Goal: Information Seeking & Learning: Learn about a topic

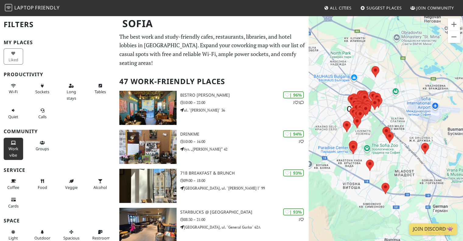
click at [12, 148] on span "Work vibe" at bounding box center [14, 152] width 10 height 12
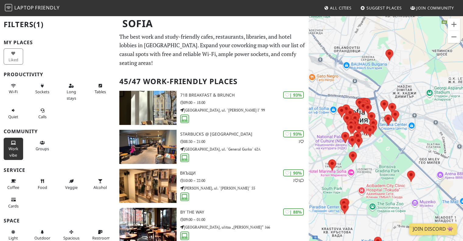
drag, startPoint x: 372, startPoint y: 147, endPoint x: 387, endPoint y: 163, distance: 22.0
click at [387, 163] on div "To navigate, press the arrow keys." at bounding box center [386, 135] width 154 height 241
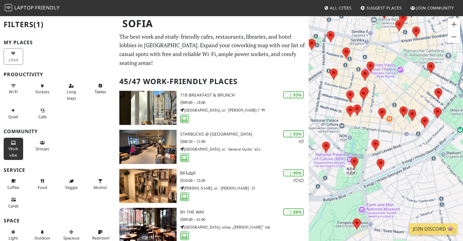
drag, startPoint x: 376, startPoint y: 138, endPoint x: 432, endPoint y: 164, distance: 61.8
click at [432, 164] on div "To navigate, press the arrow keys." at bounding box center [386, 135] width 154 height 241
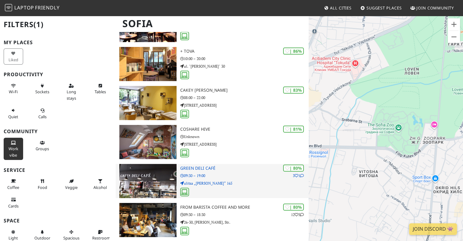
scroll to position [213, 0]
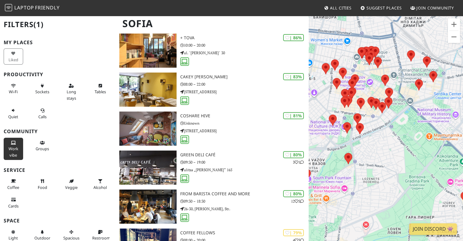
drag, startPoint x: 373, startPoint y: 179, endPoint x: 399, endPoint y: 146, distance: 42.0
click at [400, 147] on div "To navigate, press the arrow keys." at bounding box center [386, 135] width 154 height 241
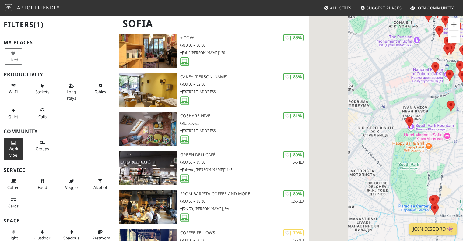
drag, startPoint x: 363, startPoint y: 183, endPoint x: 441, endPoint y: 158, distance: 81.7
click at [441, 158] on div "To navigate, press the arrow keys." at bounding box center [386, 135] width 154 height 241
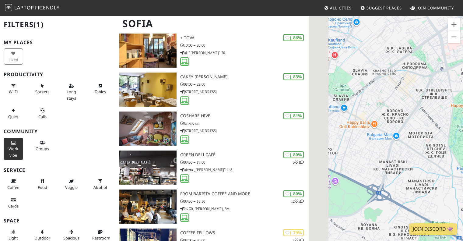
drag, startPoint x: 353, startPoint y: 149, endPoint x: 412, endPoint y: 111, distance: 69.6
click at [412, 111] on div "To navigate, press the arrow keys." at bounding box center [386, 135] width 154 height 241
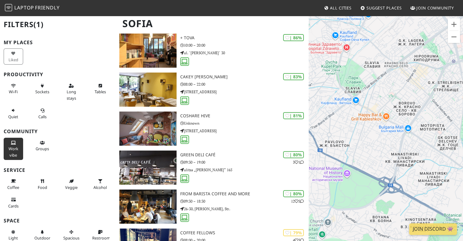
drag, startPoint x: 368, startPoint y: 140, endPoint x: 381, endPoint y: 132, distance: 15.0
click at [381, 132] on div "To navigate, press the arrow keys." at bounding box center [386, 135] width 154 height 241
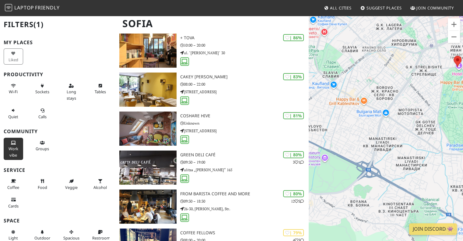
drag, startPoint x: 413, startPoint y: 146, endPoint x: 327, endPoint y: 93, distance: 101.9
click at [327, 93] on div "To navigate, press the arrow keys." at bounding box center [386, 135] width 154 height 241
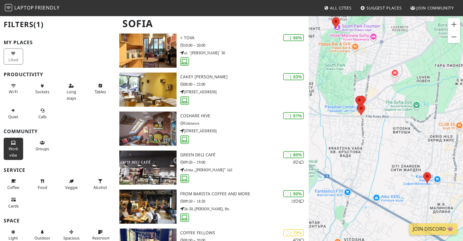
drag, startPoint x: 416, startPoint y: 133, endPoint x: 382, endPoint y: 153, distance: 39.4
click at [382, 153] on div "To navigate, press the arrow keys." at bounding box center [386, 135] width 154 height 241
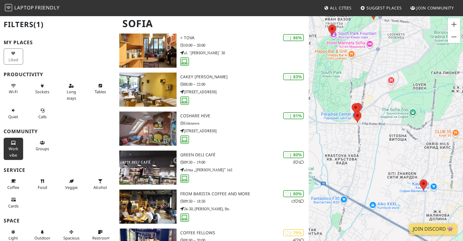
drag, startPoint x: 389, startPoint y: 116, endPoint x: 385, endPoint y: 142, distance: 26.8
click at [385, 142] on div "To navigate, press the arrow keys." at bounding box center [386, 135] width 154 height 241
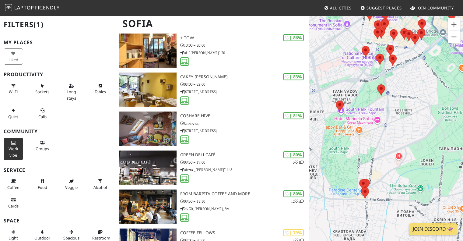
drag, startPoint x: 387, startPoint y: 117, endPoint x: 387, endPoint y: 127, distance: 9.8
click at [387, 127] on div "To navigate, press the arrow keys." at bounding box center [386, 135] width 154 height 241
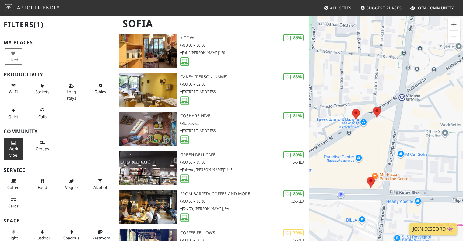
drag, startPoint x: 340, startPoint y: 182, endPoint x: 370, endPoint y: 158, distance: 38.5
click at [370, 158] on div "To navigate, press the arrow keys." at bounding box center [386, 135] width 154 height 241
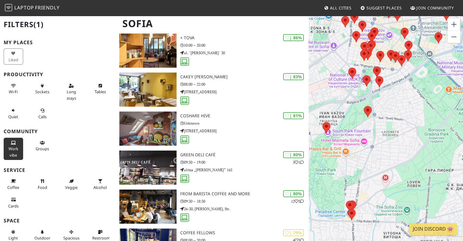
drag, startPoint x: 411, startPoint y: 95, endPoint x: 394, endPoint y: 170, distance: 77.6
click at [394, 170] on div "To navigate, press the arrow keys." at bounding box center [386, 135] width 154 height 241
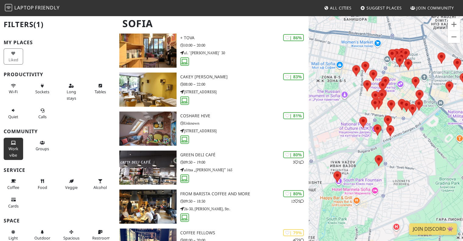
drag, startPoint x: 387, startPoint y: 116, endPoint x: 394, endPoint y: 149, distance: 34.6
click at [394, 149] on div "To navigate, press the arrow keys." at bounding box center [386, 135] width 154 height 241
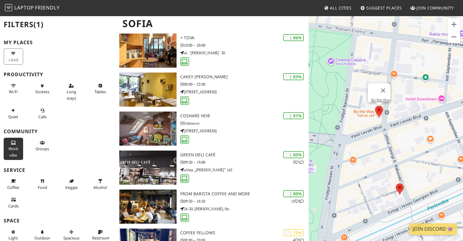
click at [375, 106] on area at bounding box center [375, 106] width 0 height 0
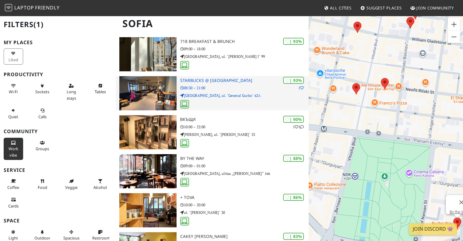
scroll to position [0, 0]
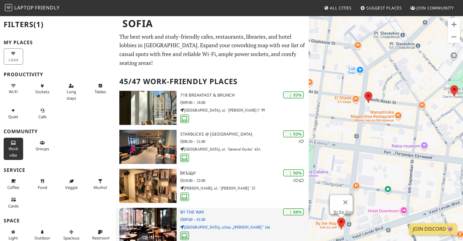
click at [210, 216] on p "09:00 – 01:00" at bounding box center [244, 219] width 129 height 6
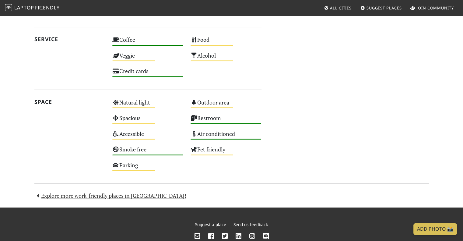
scroll to position [387, 0]
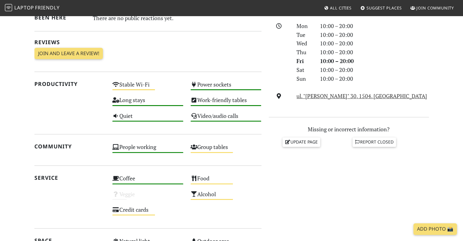
scroll to position [183, 0]
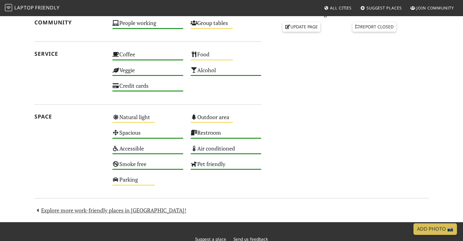
scroll to position [304, 0]
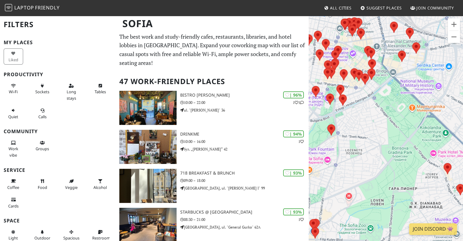
drag, startPoint x: 354, startPoint y: 114, endPoint x: 399, endPoint y: 160, distance: 64.1
click at [399, 160] on div "To navigate, press the arrow keys." at bounding box center [386, 135] width 154 height 241
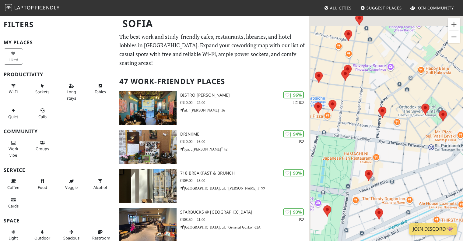
drag, startPoint x: 384, startPoint y: 117, endPoint x: 408, endPoint y: 143, distance: 36.2
click at [408, 143] on div "To navigate, press the arrow keys." at bounding box center [386, 135] width 154 height 241
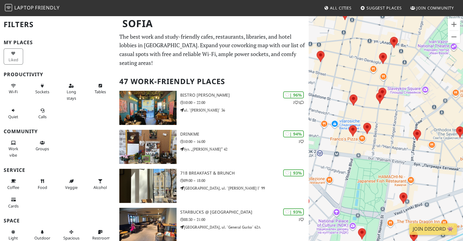
drag, startPoint x: 398, startPoint y: 107, endPoint x: 415, endPoint y: 120, distance: 21.1
click at [415, 120] on div "To navigate, press the arrow keys." at bounding box center [386, 135] width 154 height 241
